Goal: Transaction & Acquisition: Register for event/course

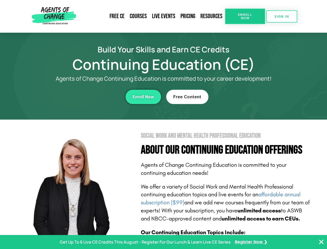
click at [164, 124] on section "Social Work and Mental Health Professional Education About Our Continuing Educa…" at bounding box center [163, 228] width 327 height 218
click at [245, 16] on span "Enroll Now" at bounding box center [246, 16] width 24 height 7
click at [282, 16] on span "SIGN IN" at bounding box center [282, 16] width 15 height 3
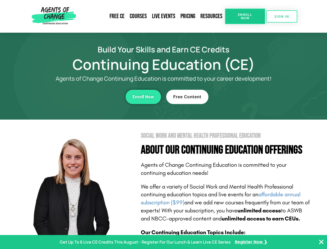
click at [90, 97] on div "Enroll Now" at bounding box center [90, 97] width 143 height 14
click at [143, 97] on span "Enroll Now" at bounding box center [144, 97] width 22 height 4
click at [238, 97] on div "Free Content" at bounding box center [237, 97] width 143 height 14
